Goal: Check status

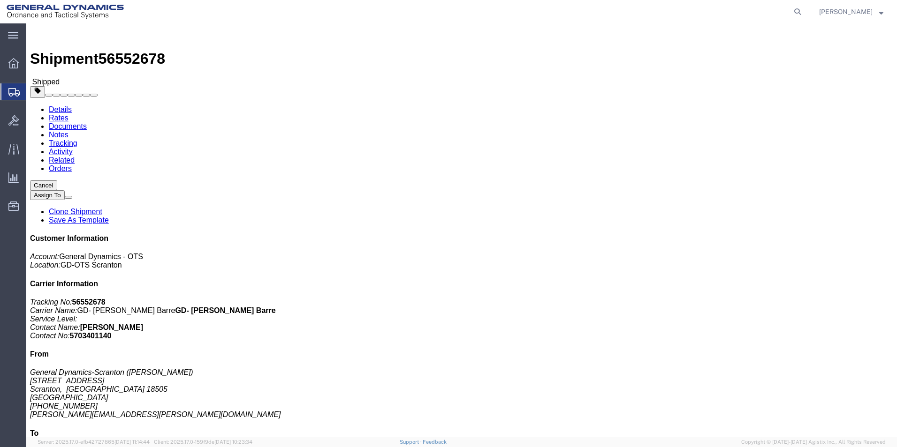
click at [0, 0] on span "Shipment Manager" at bounding box center [0, 0] width 0 height 0
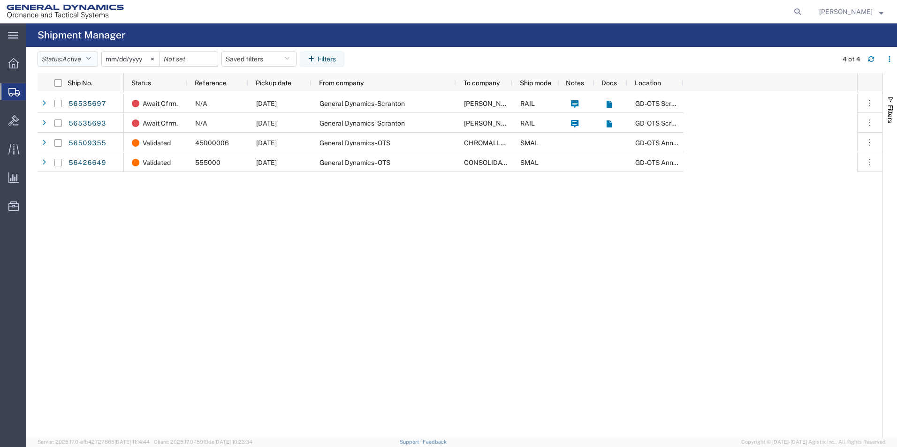
click at [76, 56] on span "Active" at bounding box center [71, 59] width 19 height 8
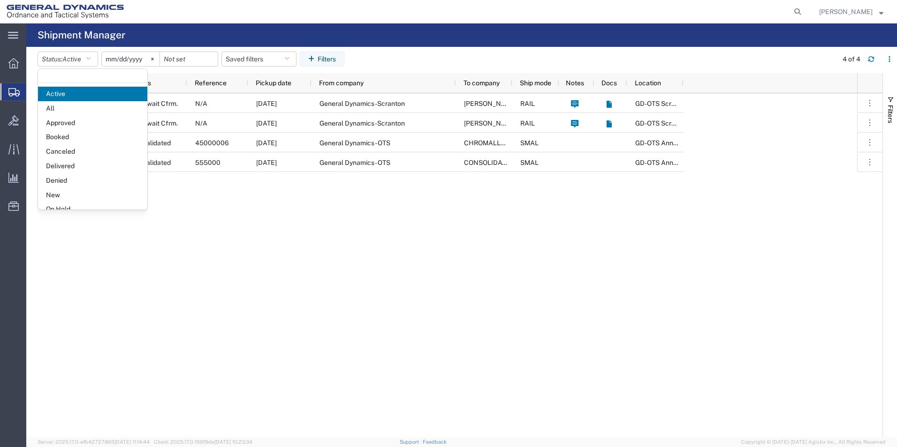
click at [341, 241] on div "Await Cfrm. N/A [DATE] General Dynamics-Scranton [PERSON_NAME] [US_STATE] ARMY …" at bounding box center [490, 265] width 733 height 344
